Goal: Navigation & Orientation: Find specific page/section

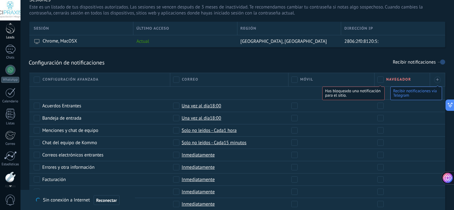
scroll to position [22, 0]
click at [14, 34] on div at bounding box center [10, 31] width 9 height 12
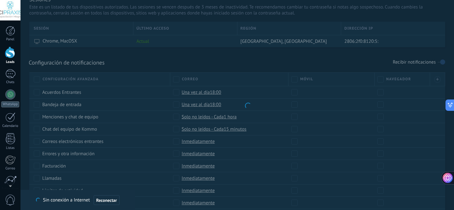
click at [10, 51] on div at bounding box center [10, 53] width 9 height 12
click at [12, 53] on div at bounding box center [10, 53] width 9 height 12
